Goal: Find specific page/section: Find specific page/section

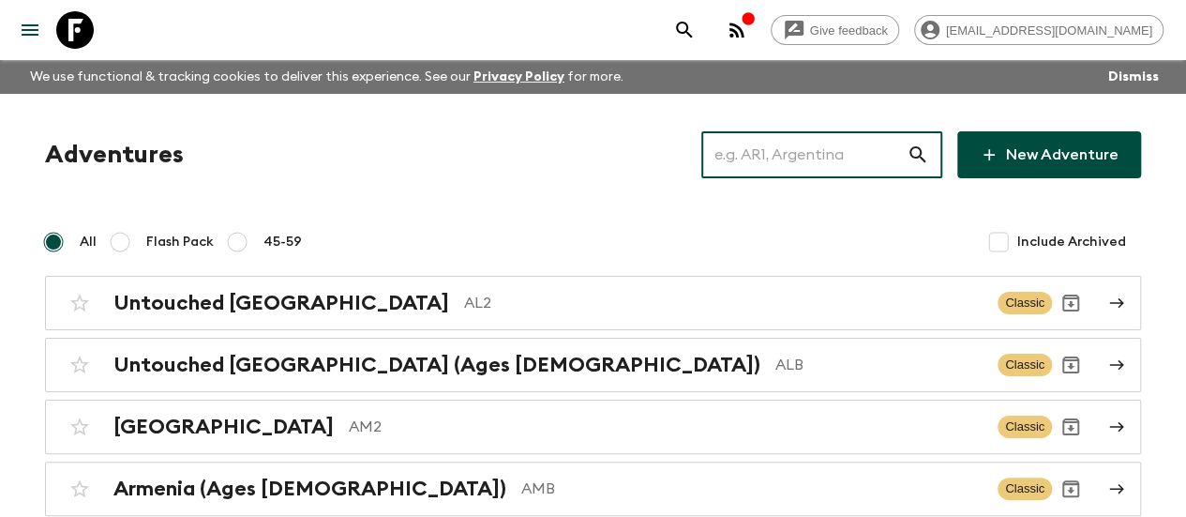
click at [770, 163] on input "text" at bounding box center [803, 154] width 205 height 52
paste input "Thanks for sharing that! Since you’ve already experienced Vietnam’s cities, it …"
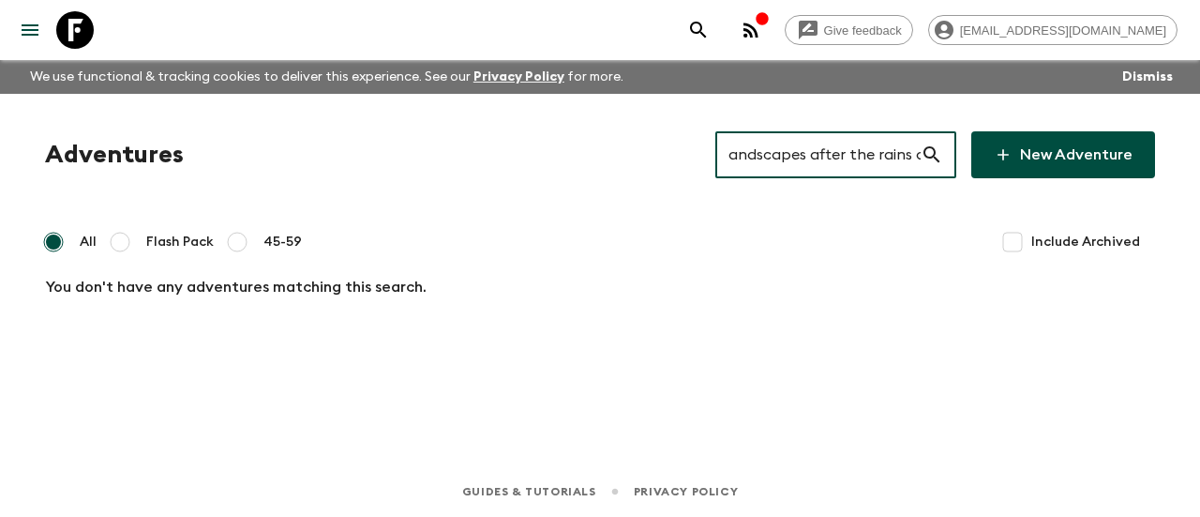
click at [770, 163] on input "Thanks for sharing that! Since you’ve already experienced Vietnam’s cities, it …" at bounding box center [817, 154] width 205 height 52
paste input "p"
click at [770, 163] on input "Thanks for sharing that! Since you’ve already experienced Vietnam’s cities, it …" at bounding box center [817, 154] width 205 height 52
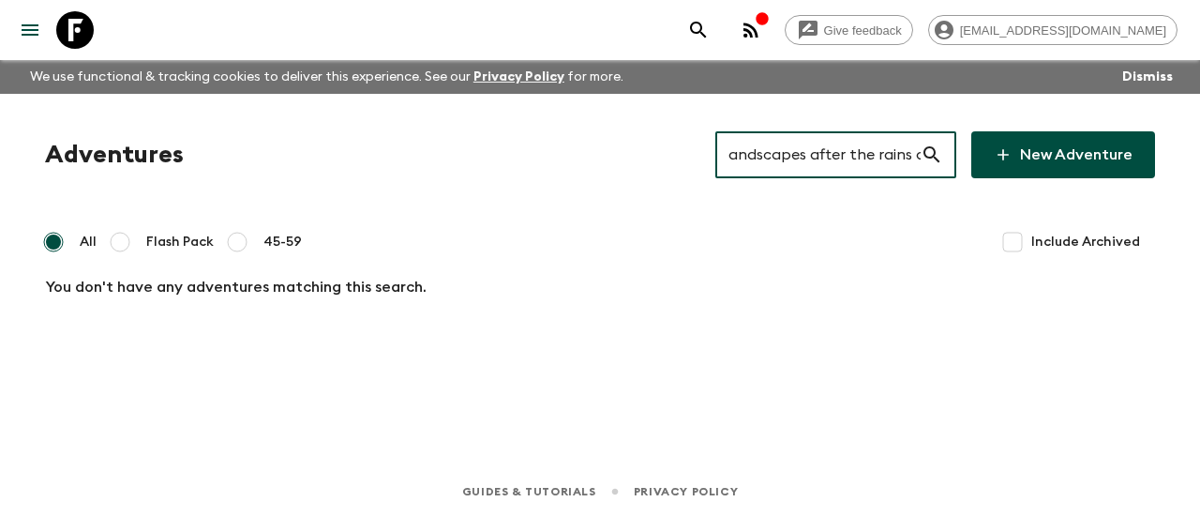
click at [770, 163] on input "Thanks for sharing that! Since you’ve already experienced Vietnam’s cities, it …" at bounding box center [817, 154] width 205 height 52
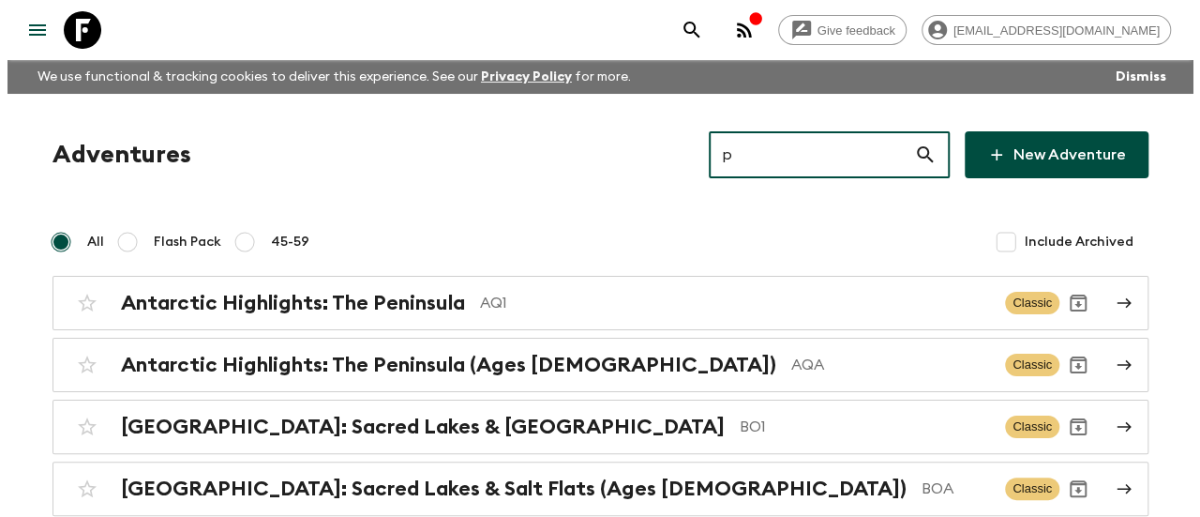
scroll to position [0, 0]
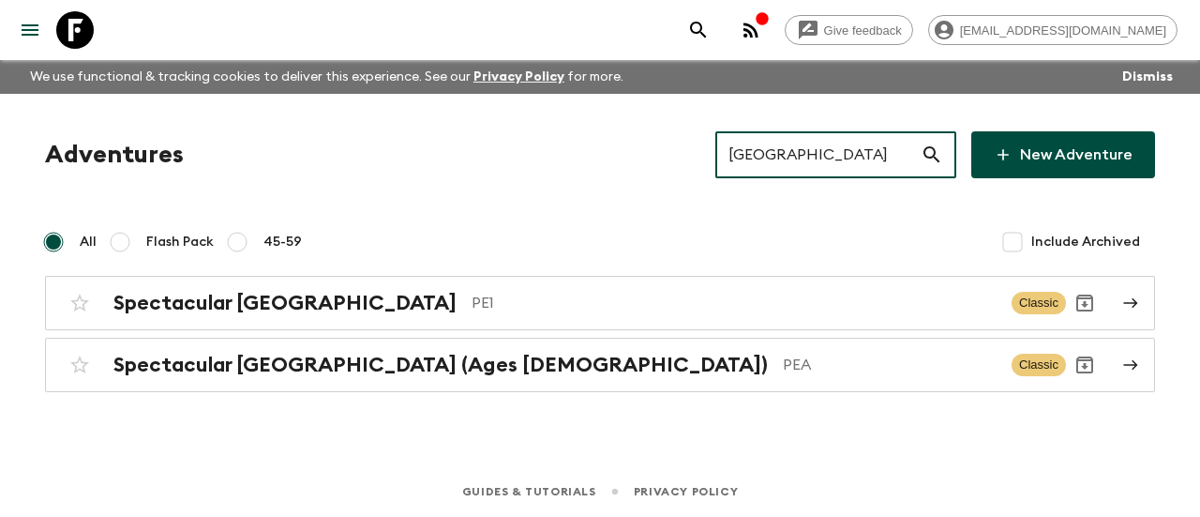
type input "[GEOGRAPHIC_DATA]"
